Goal: Information Seeking & Learning: Learn about a topic

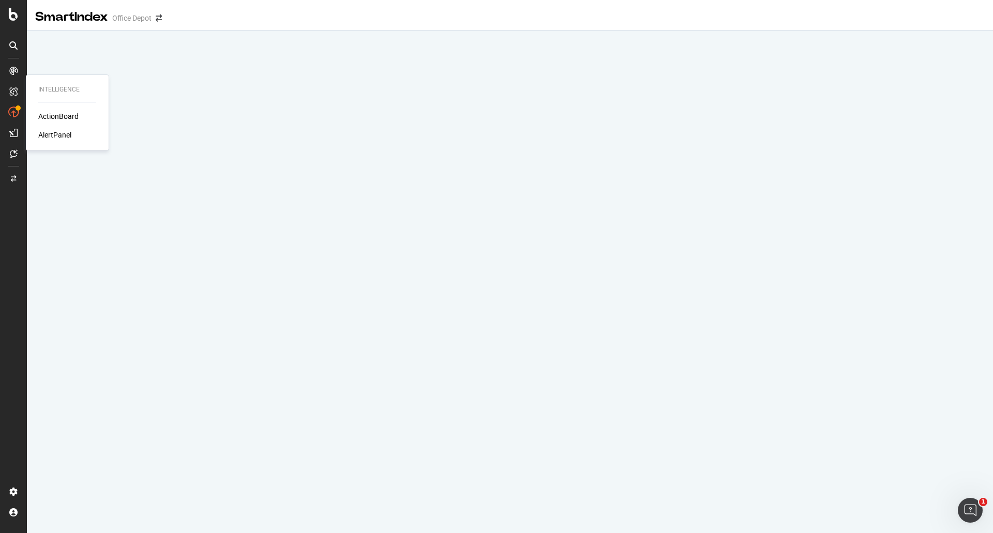
click at [54, 114] on div "ActionBoard" at bounding box center [58, 116] width 40 height 10
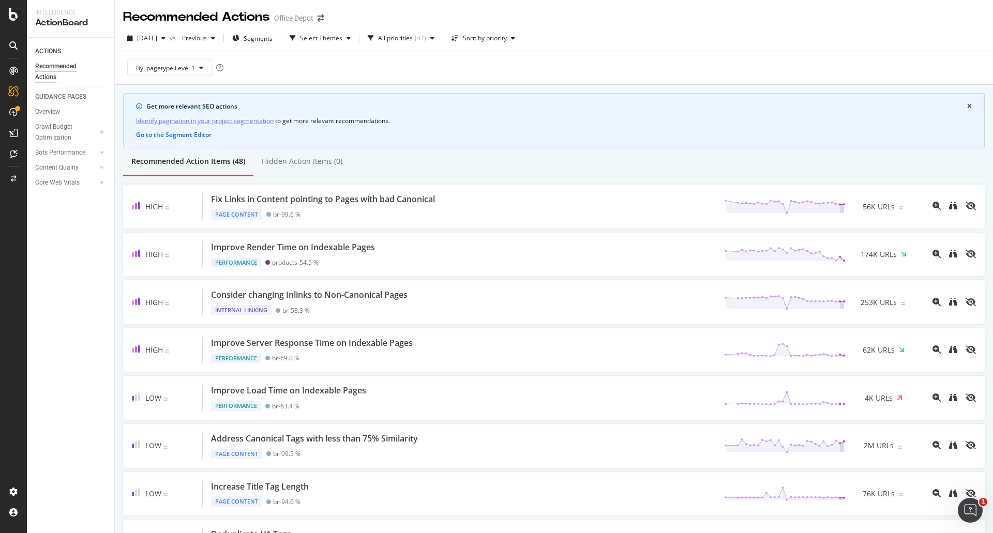
click at [548, 66] on div "By: pagetype Level 1" at bounding box center [553, 67] width 861 height 33
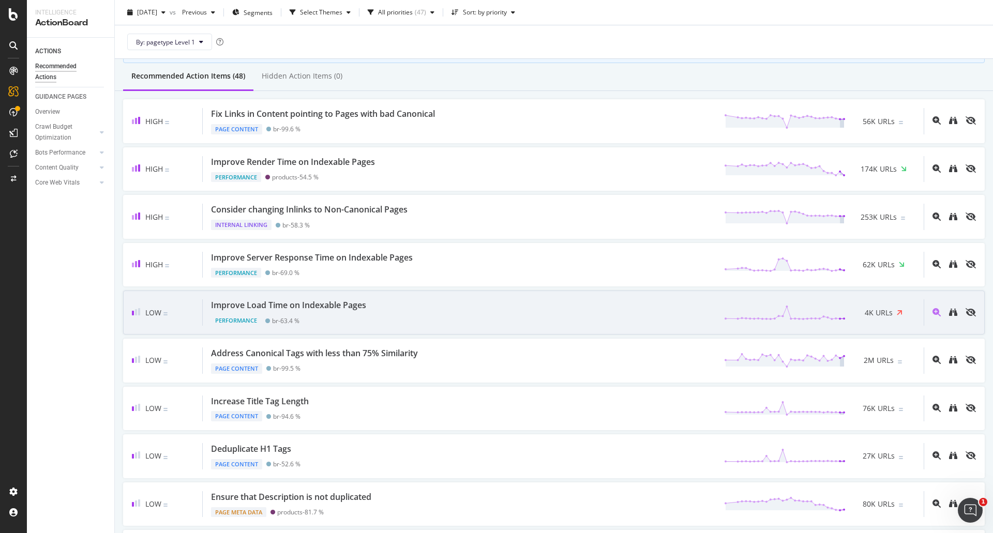
scroll to position [103, 0]
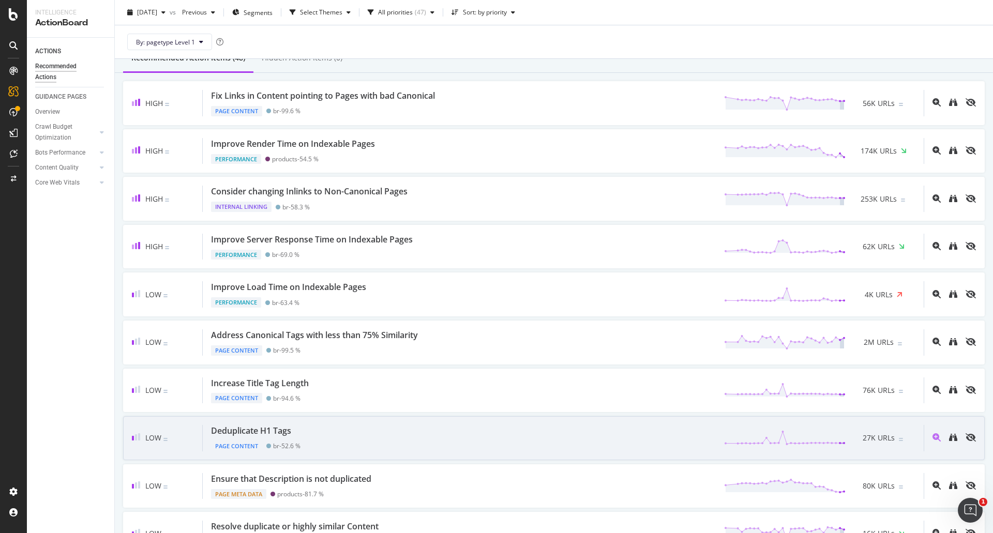
click at [299, 425] on div "Deduplicate H1 Tags" at bounding box center [255, 431] width 89 height 12
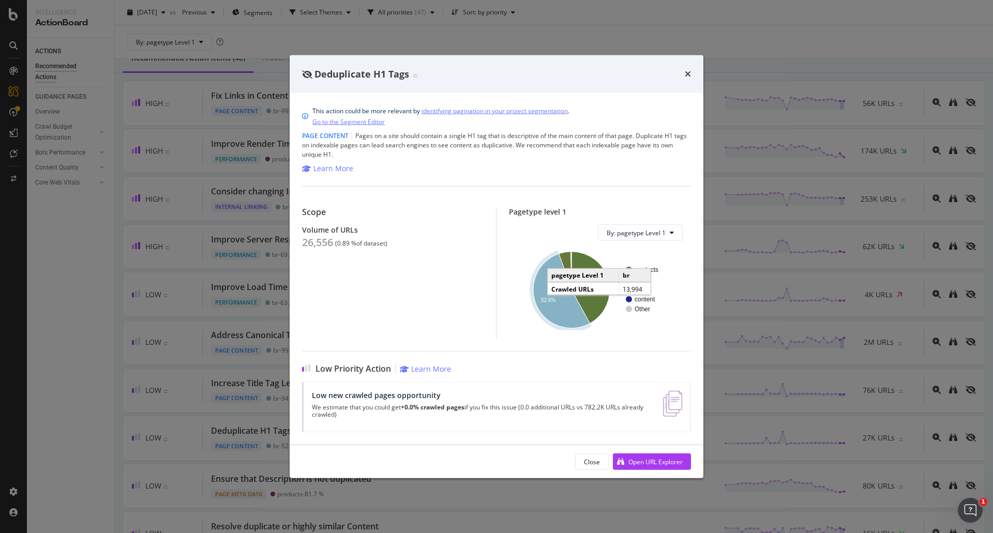
click at [561, 307] on icon "A chart." at bounding box center [561, 291] width 57 height 74
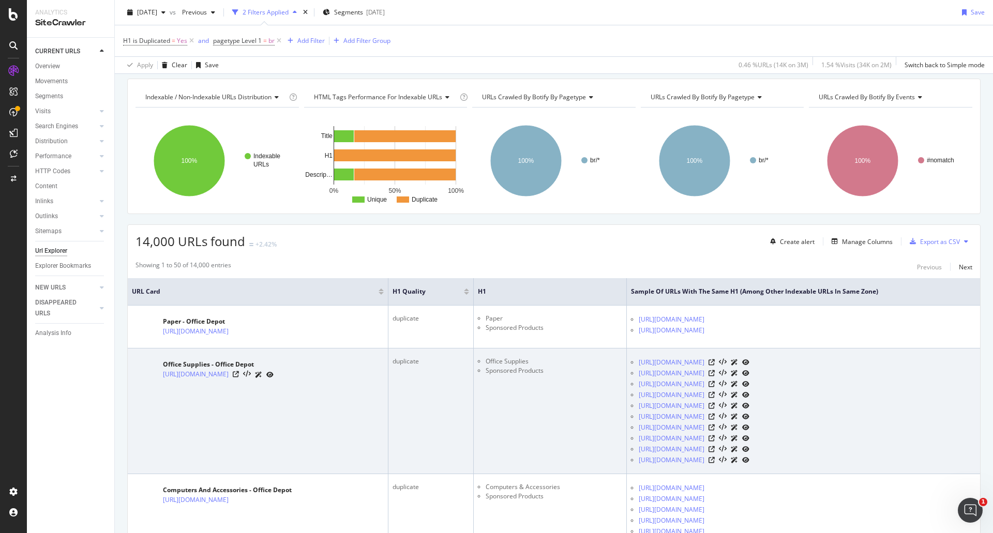
scroll to position [52, 0]
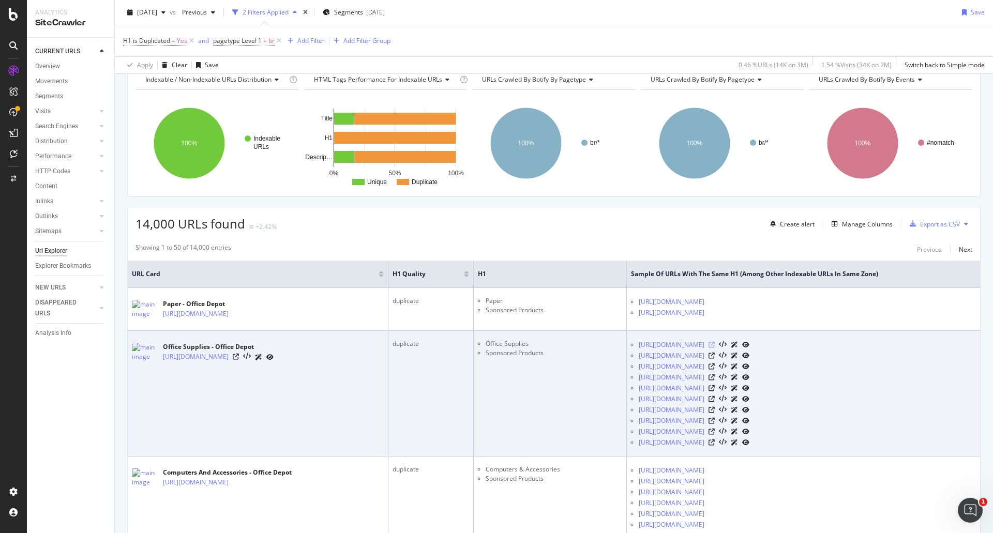
click at [714, 344] on icon at bounding box center [711, 345] width 6 height 6
